Goal: Task Accomplishment & Management: Manage account settings

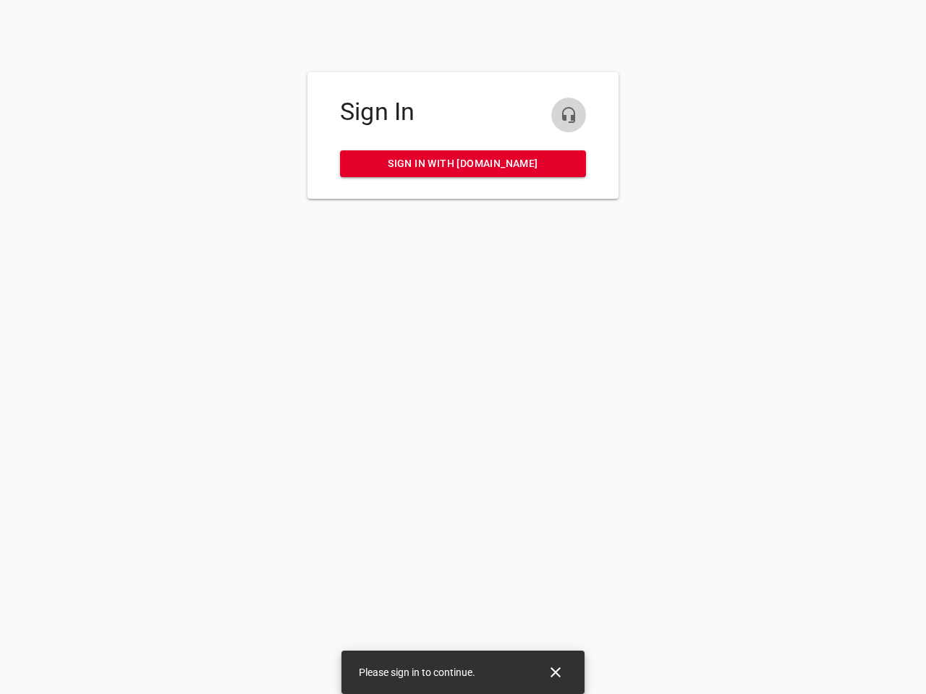
click at [568, 115] on icon "button" at bounding box center [568, 114] width 17 height 17
click at [555, 673] on icon "Close" at bounding box center [555, 672] width 10 height 10
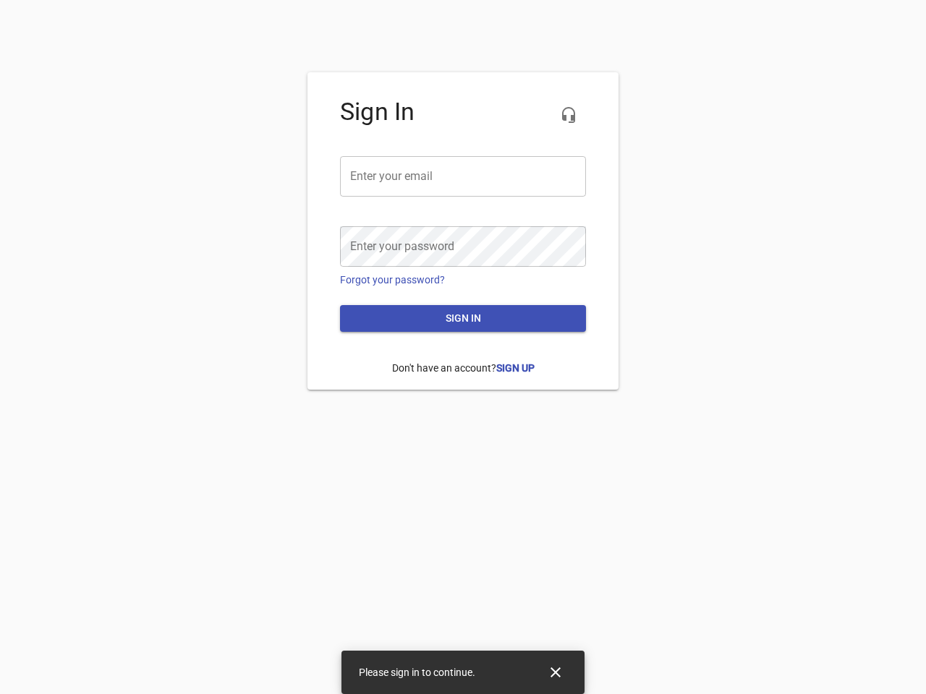
click at [568, 115] on icon "button" at bounding box center [568, 114] width 17 height 17
click at [463, 176] on input "email" at bounding box center [463, 176] width 246 height 40
click at [555, 673] on icon "Close" at bounding box center [555, 672] width 10 height 10
